Goal: Information Seeking & Learning: Learn about a topic

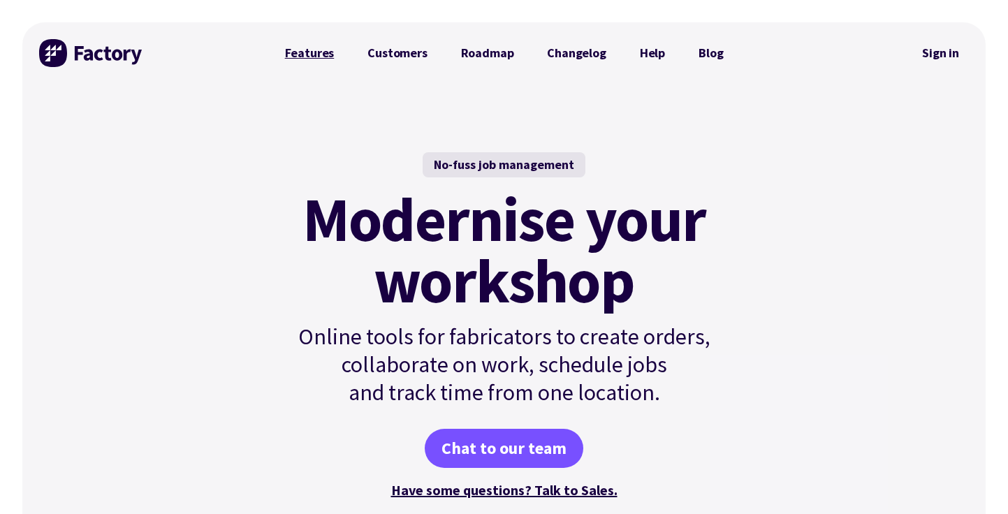
click at [309, 45] on link "Features" at bounding box center [309, 53] width 83 height 28
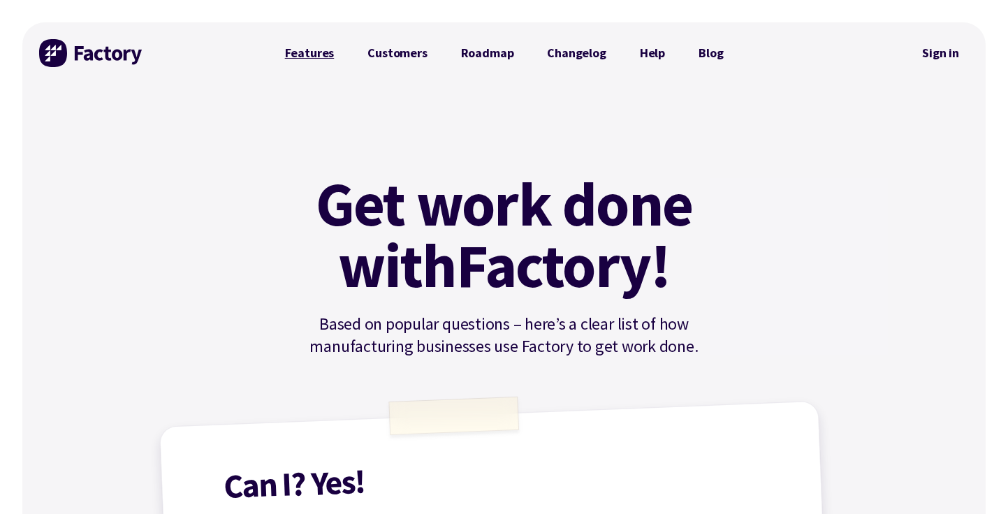
click at [312, 51] on link "Features" at bounding box center [309, 53] width 83 height 28
click at [421, 59] on link "Customers" at bounding box center [397, 53] width 93 height 28
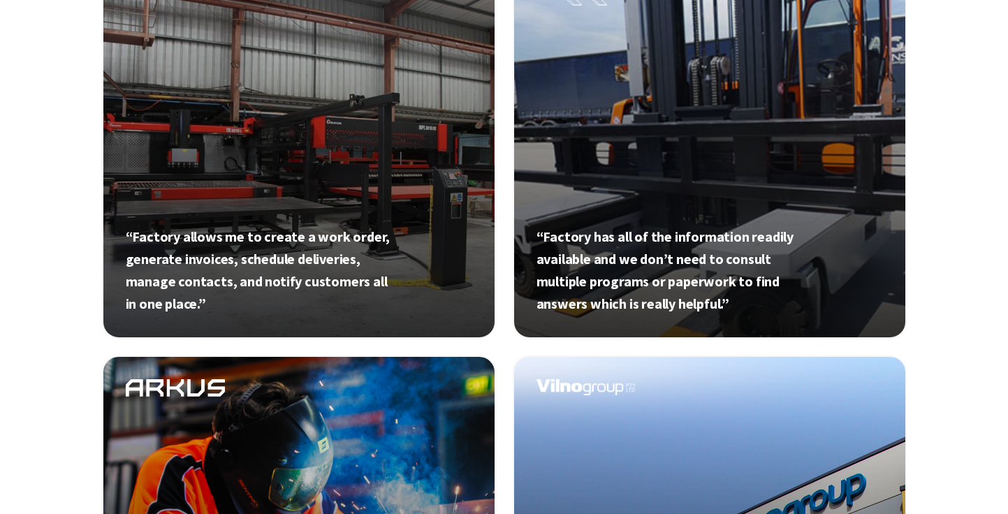
scroll to position [634, 0]
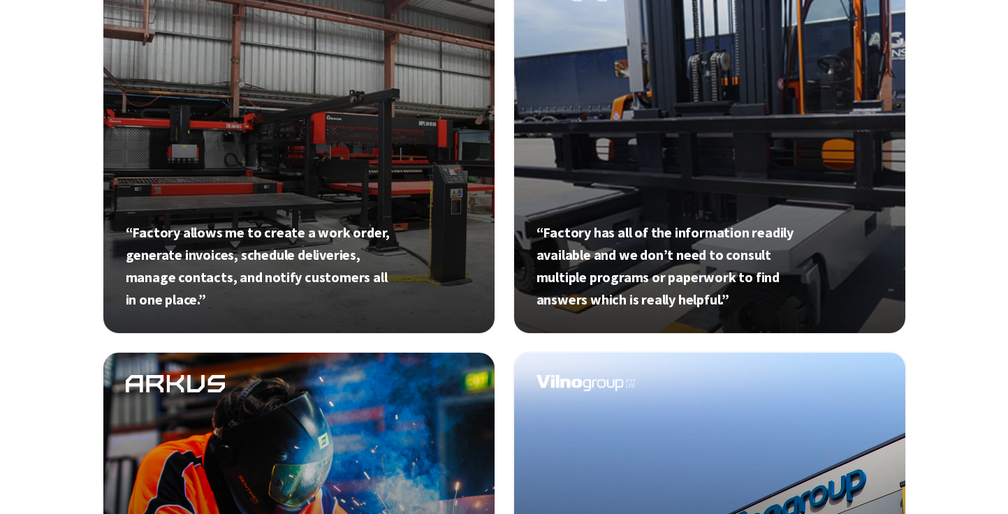
click at [430, 247] on link at bounding box center [299, 138] width 394 height 394
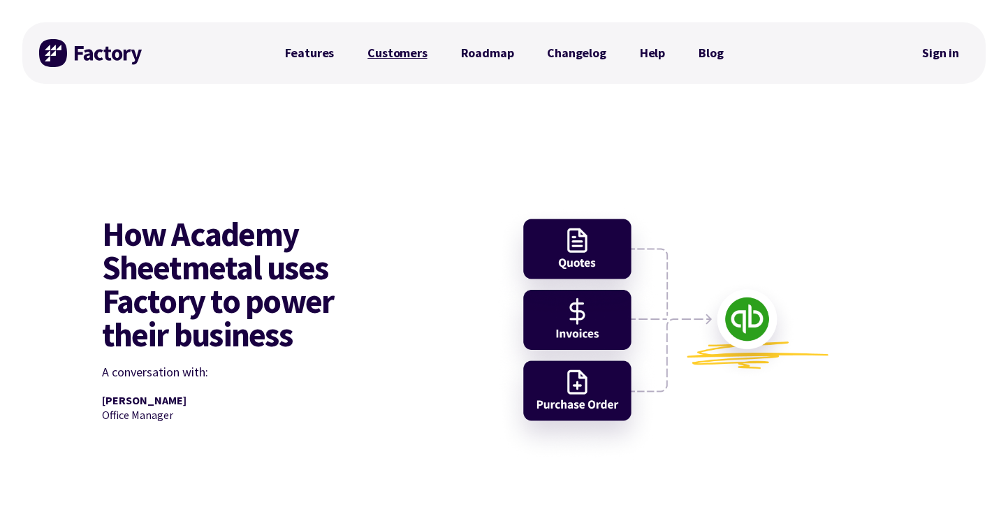
click at [396, 48] on link "Customers" at bounding box center [397, 53] width 93 height 28
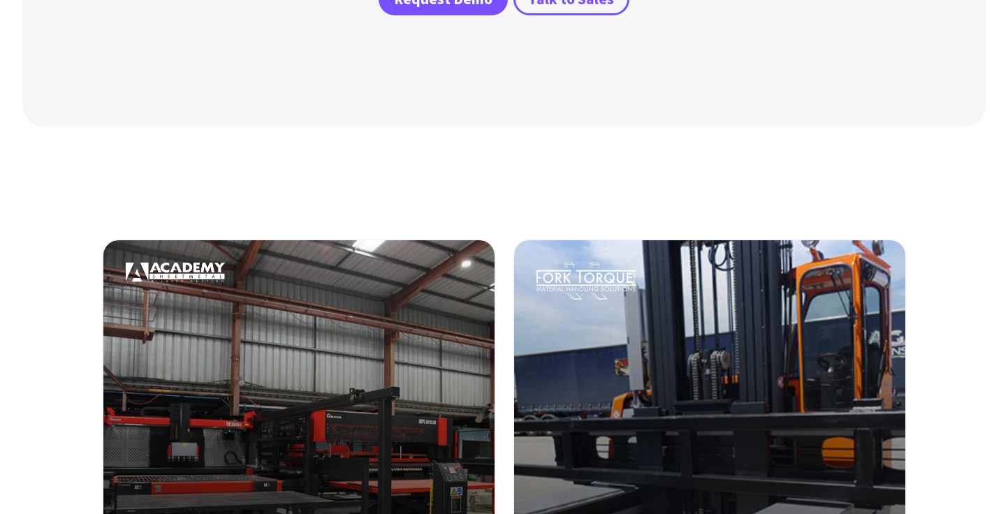
scroll to position [693, 0]
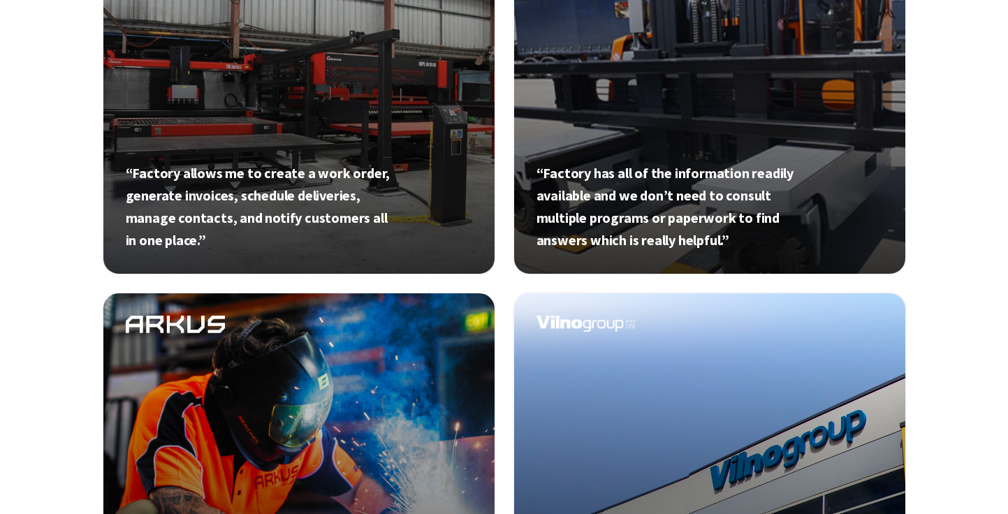
click at [657, 158] on link at bounding box center [710, 78] width 394 height 394
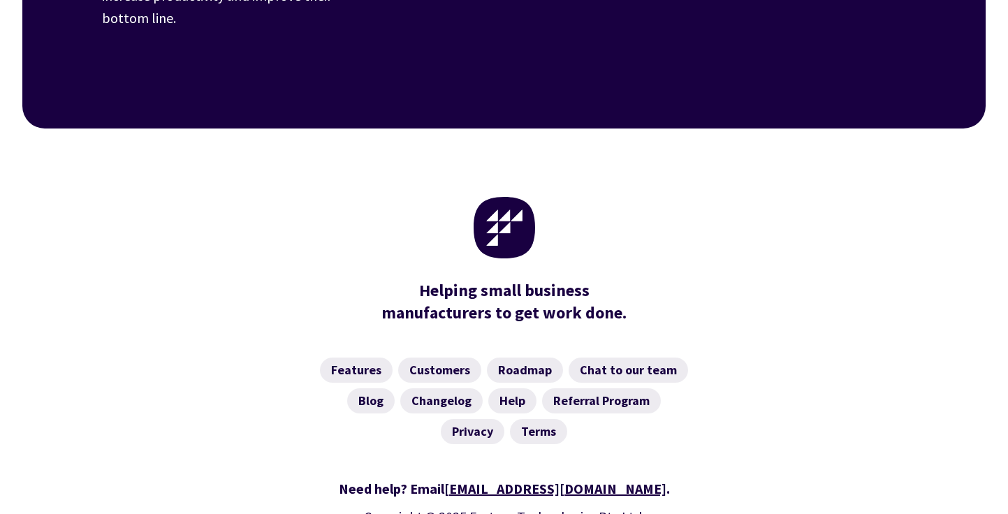
scroll to position [3189, 0]
